Goal: Check status: Check status

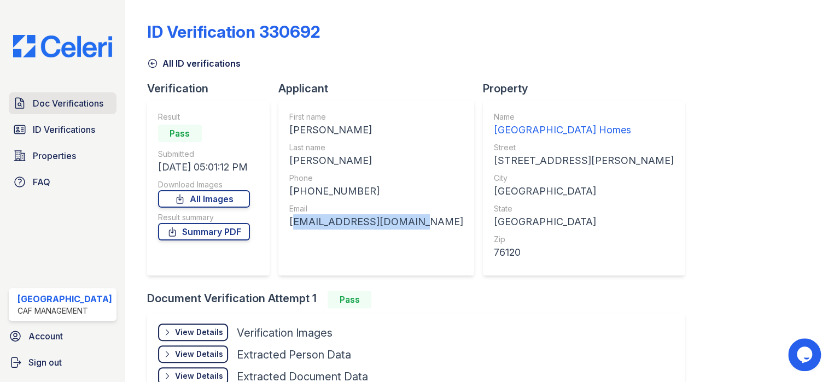
click at [67, 110] on link "Doc Verifications" at bounding box center [63, 103] width 108 height 22
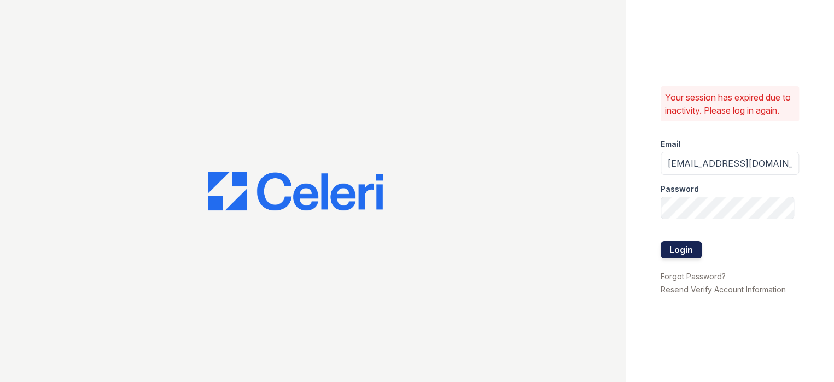
click at [666, 258] on button "Login" at bounding box center [681, 250] width 41 height 18
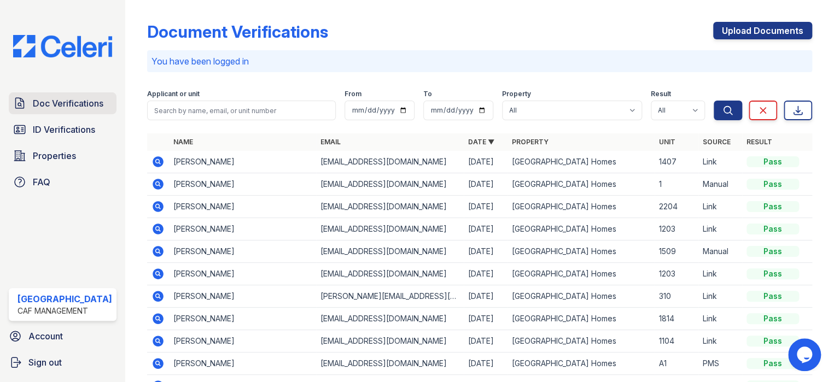
click at [29, 104] on link "Doc Verifications" at bounding box center [63, 103] width 108 height 22
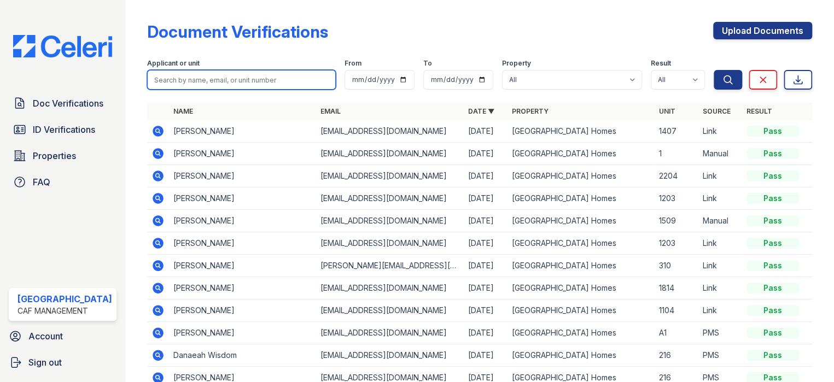
click at [171, 84] on input "search" at bounding box center [241, 80] width 189 height 20
type input "ye jaimes"
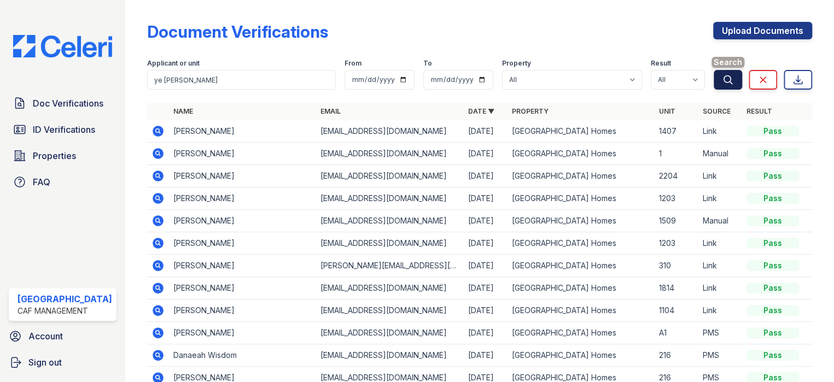
click at [724, 82] on icon "submit" at bounding box center [728, 79] width 8 height 8
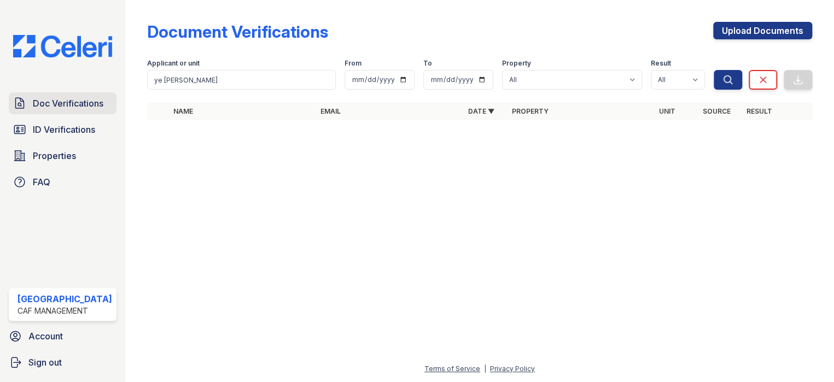
click at [71, 97] on span "Doc Verifications" at bounding box center [68, 103] width 71 height 13
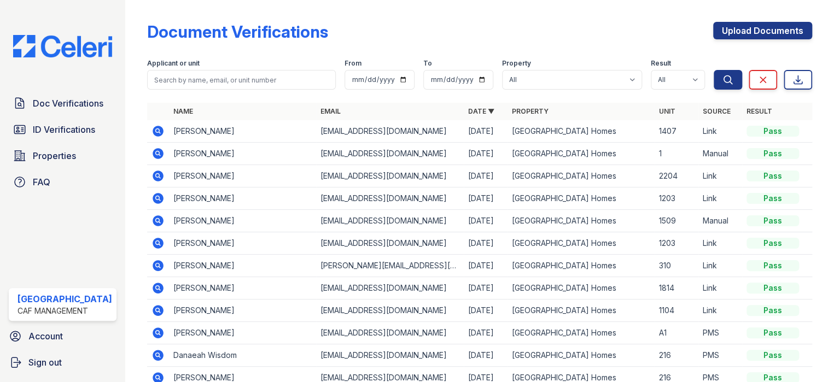
click at [191, 74] on input "search" at bounding box center [241, 80] width 189 height 20
type input "Jaime"
click at [723, 78] on icon "submit" at bounding box center [728, 79] width 11 height 11
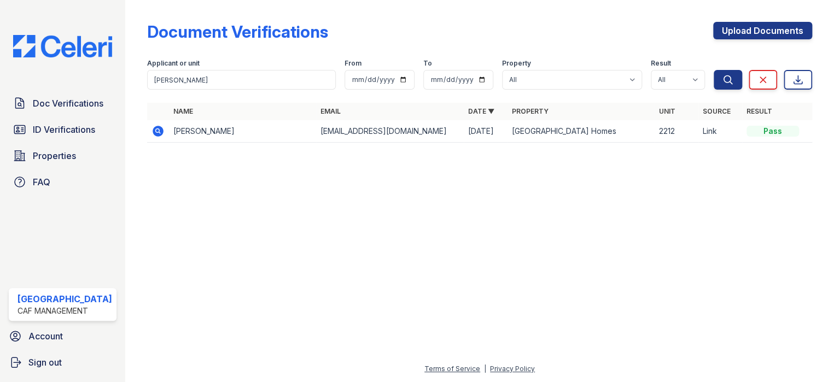
click at [156, 127] on icon at bounding box center [158, 131] width 11 height 11
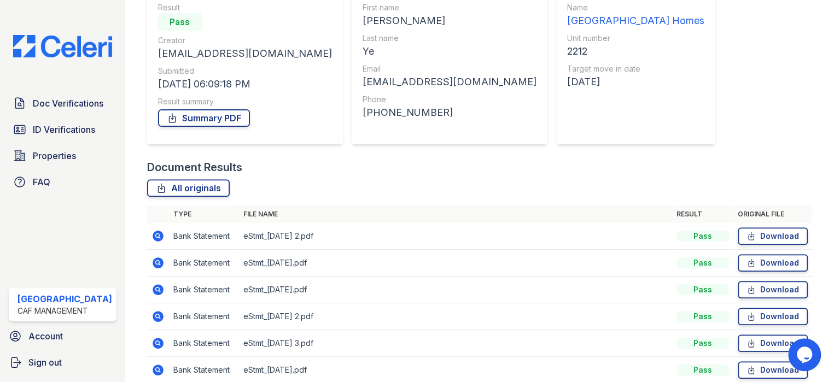
scroll to position [158, 0]
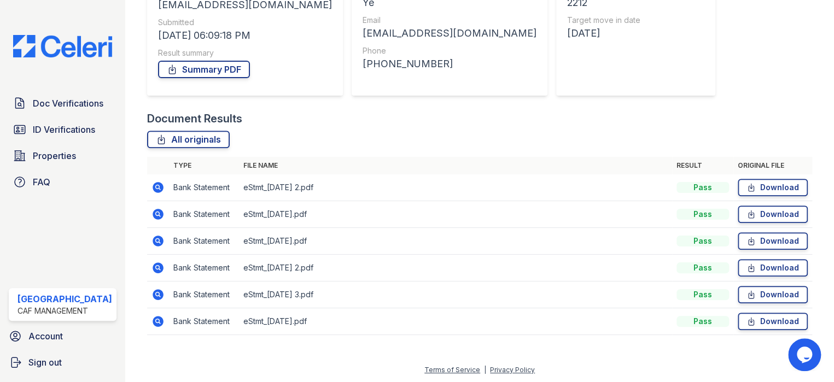
click at [155, 320] on icon at bounding box center [158, 321] width 11 height 11
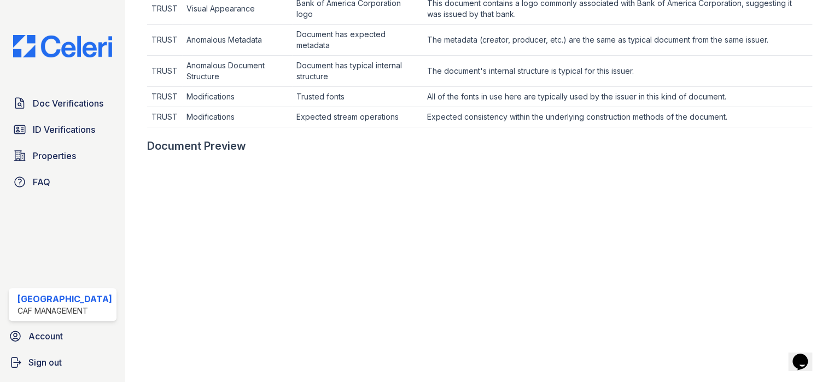
scroll to position [492, 0]
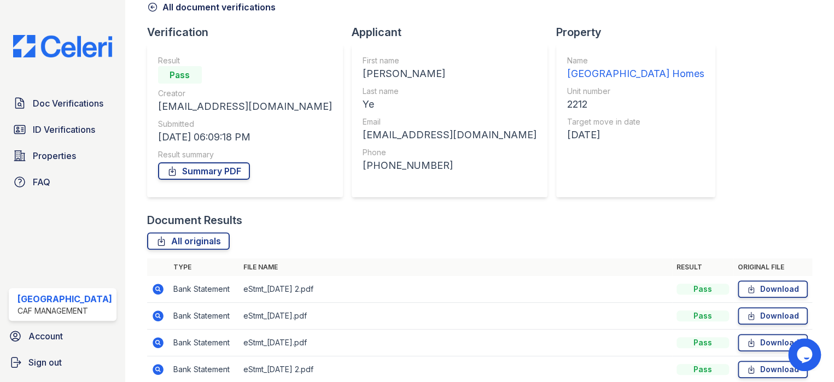
scroll to position [158, 0]
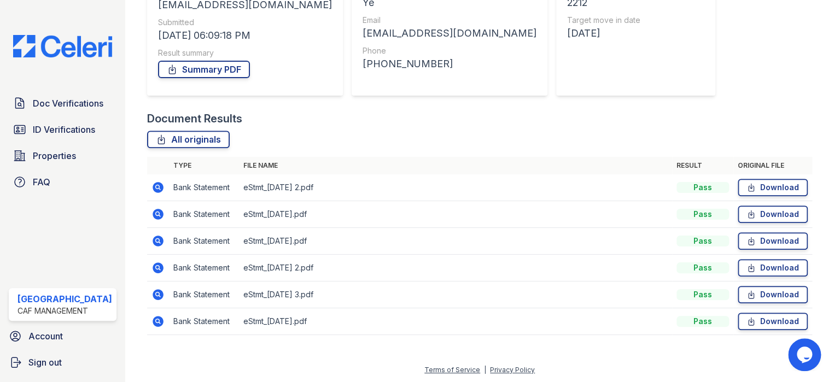
click at [154, 322] on icon at bounding box center [158, 321] width 11 height 11
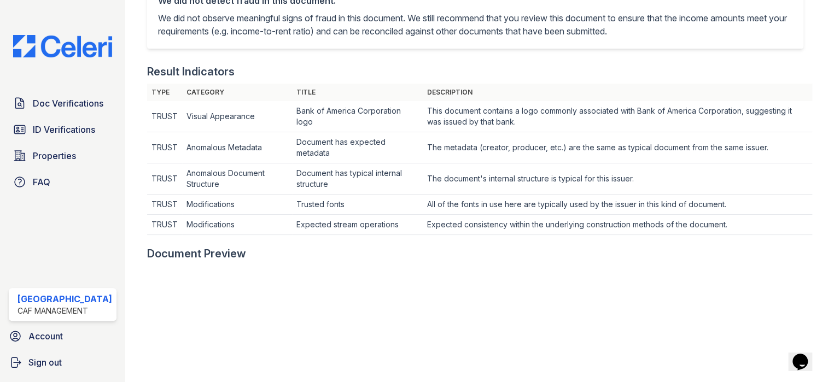
scroll to position [383, 0]
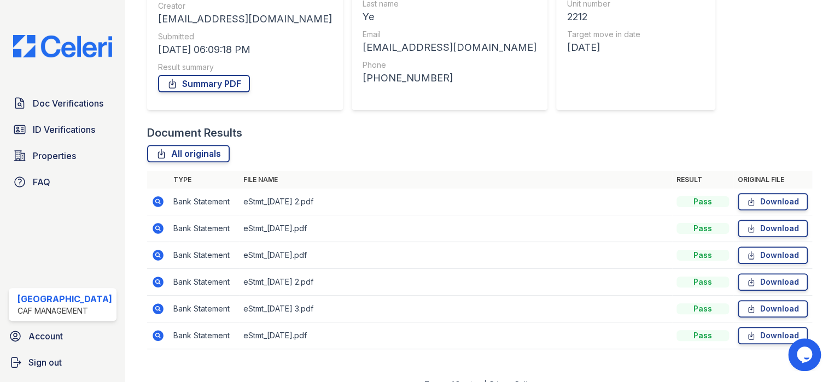
scroll to position [158, 0]
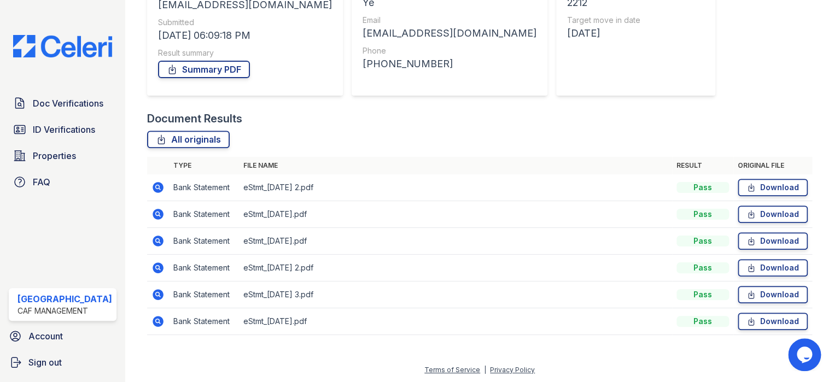
click at [156, 240] on icon at bounding box center [157, 240] width 3 height 3
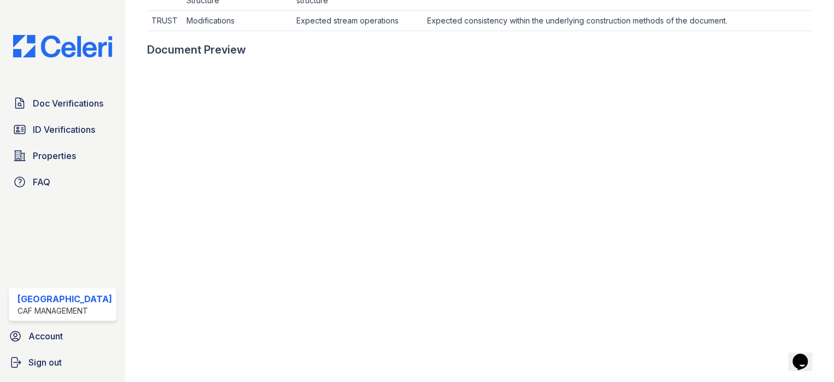
scroll to position [547, 0]
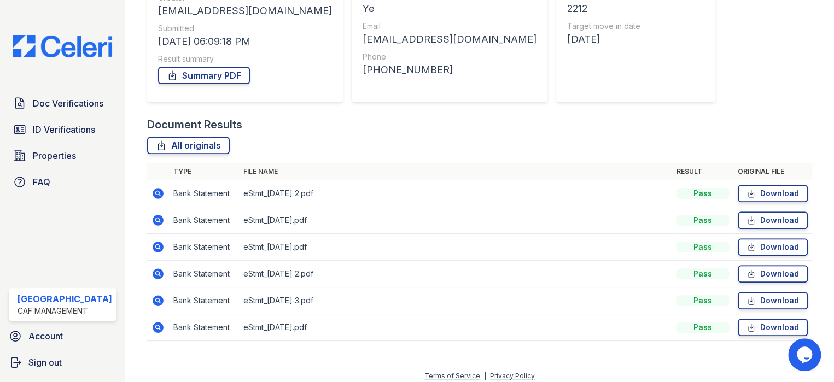
scroll to position [158, 0]
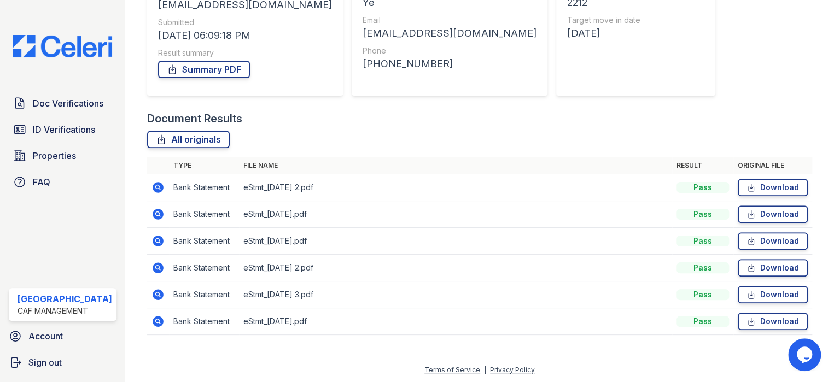
click at [156, 187] on icon at bounding box center [157, 186] width 3 height 3
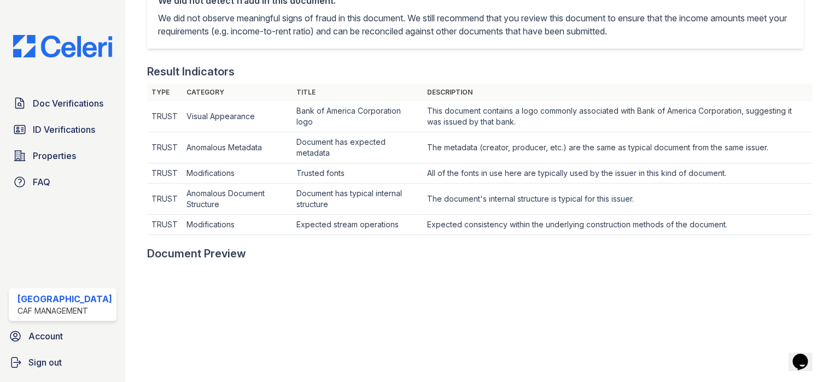
scroll to position [219, 0]
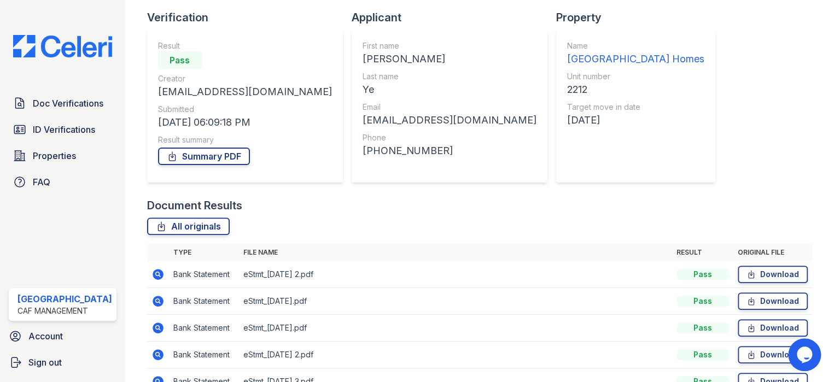
scroll to position [158, 0]
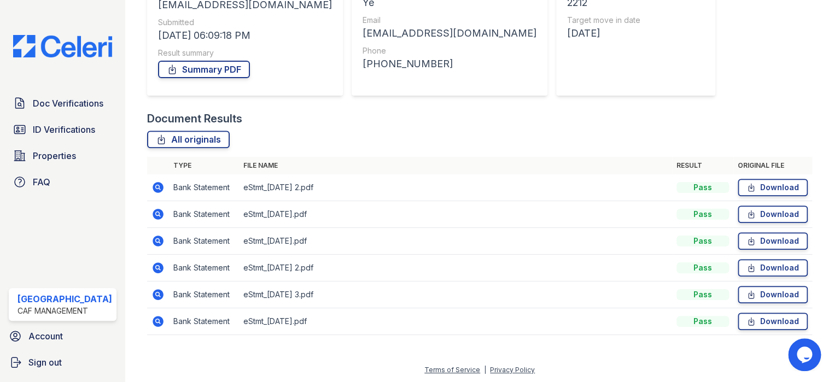
click at [152, 210] on icon at bounding box center [158, 214] width 13 height 13
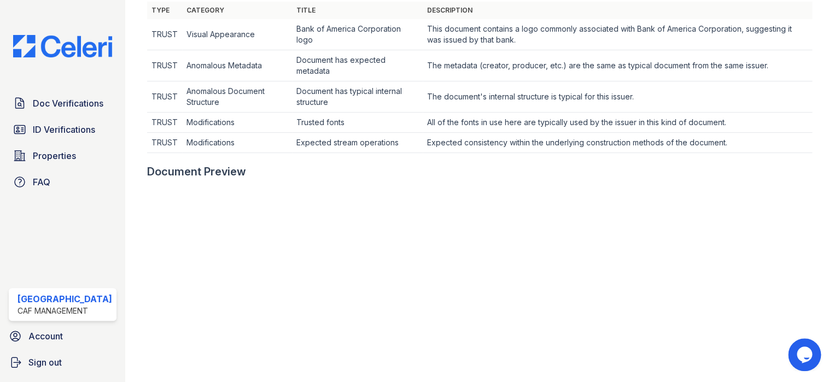
scroll to position [304, 0]
